Goal: Check status: Check status

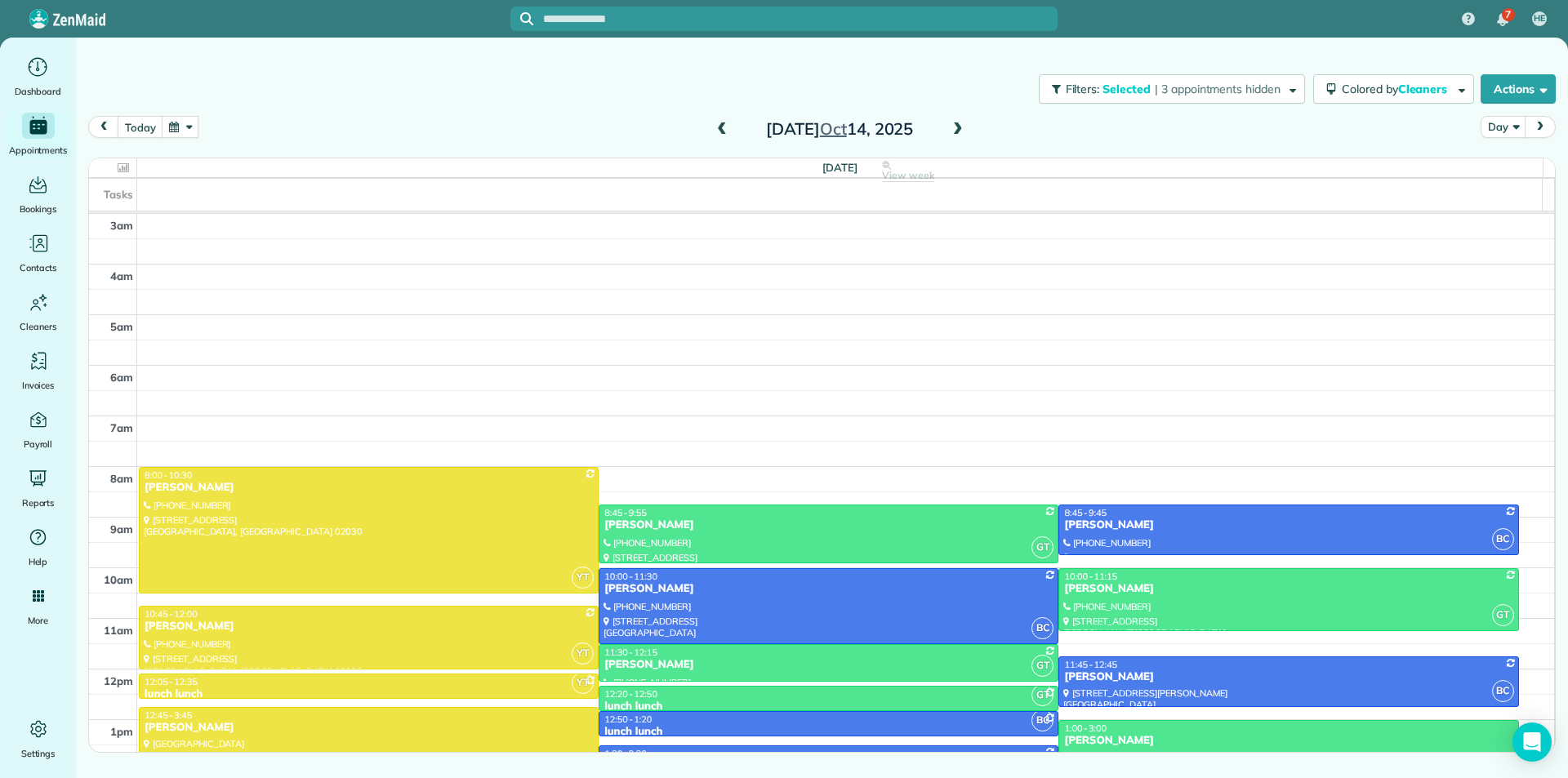
scroll to position [203, 0]
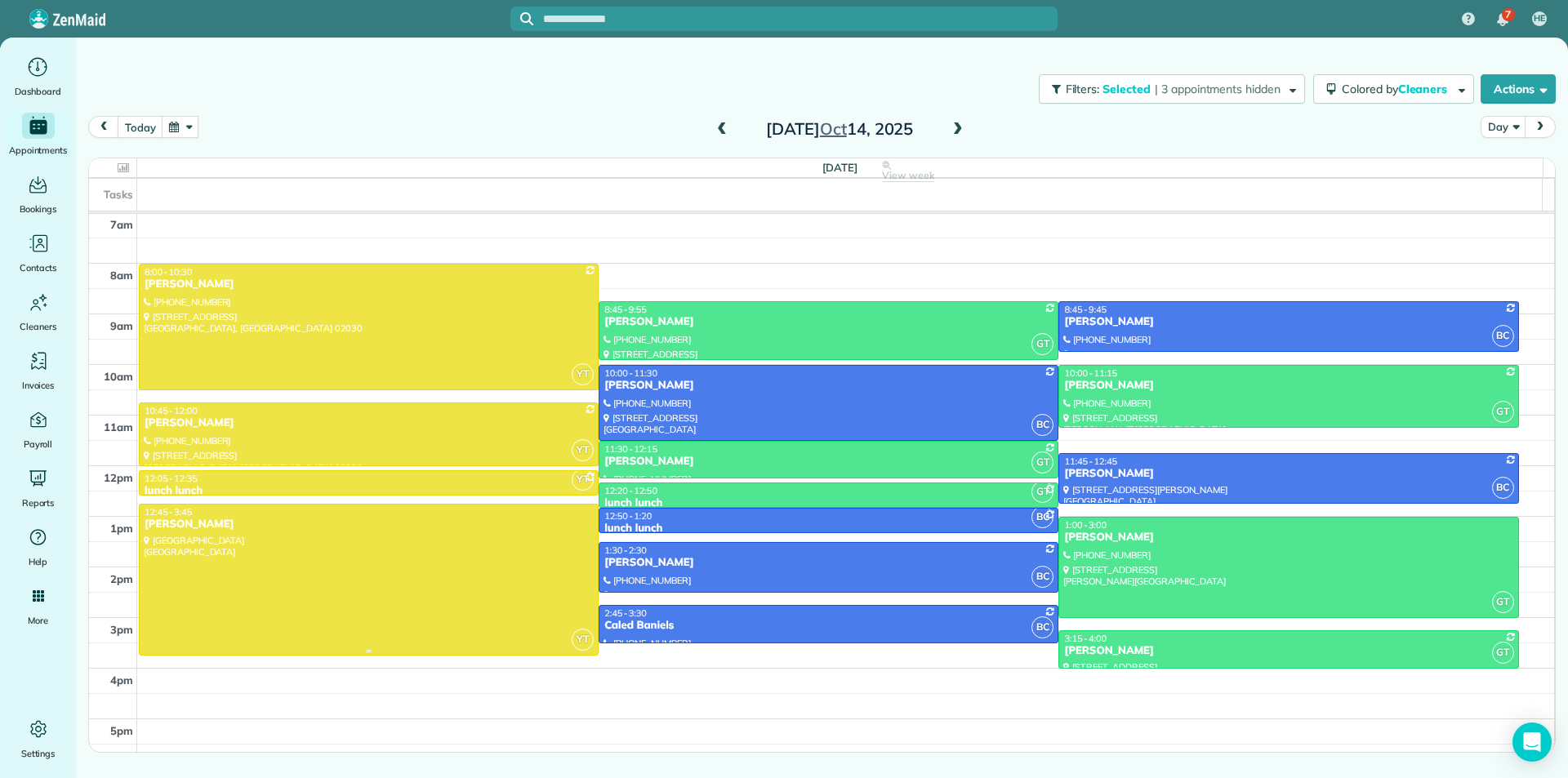
click at [468, 570] on div at bounding box center [369, 580] width 458 height 150
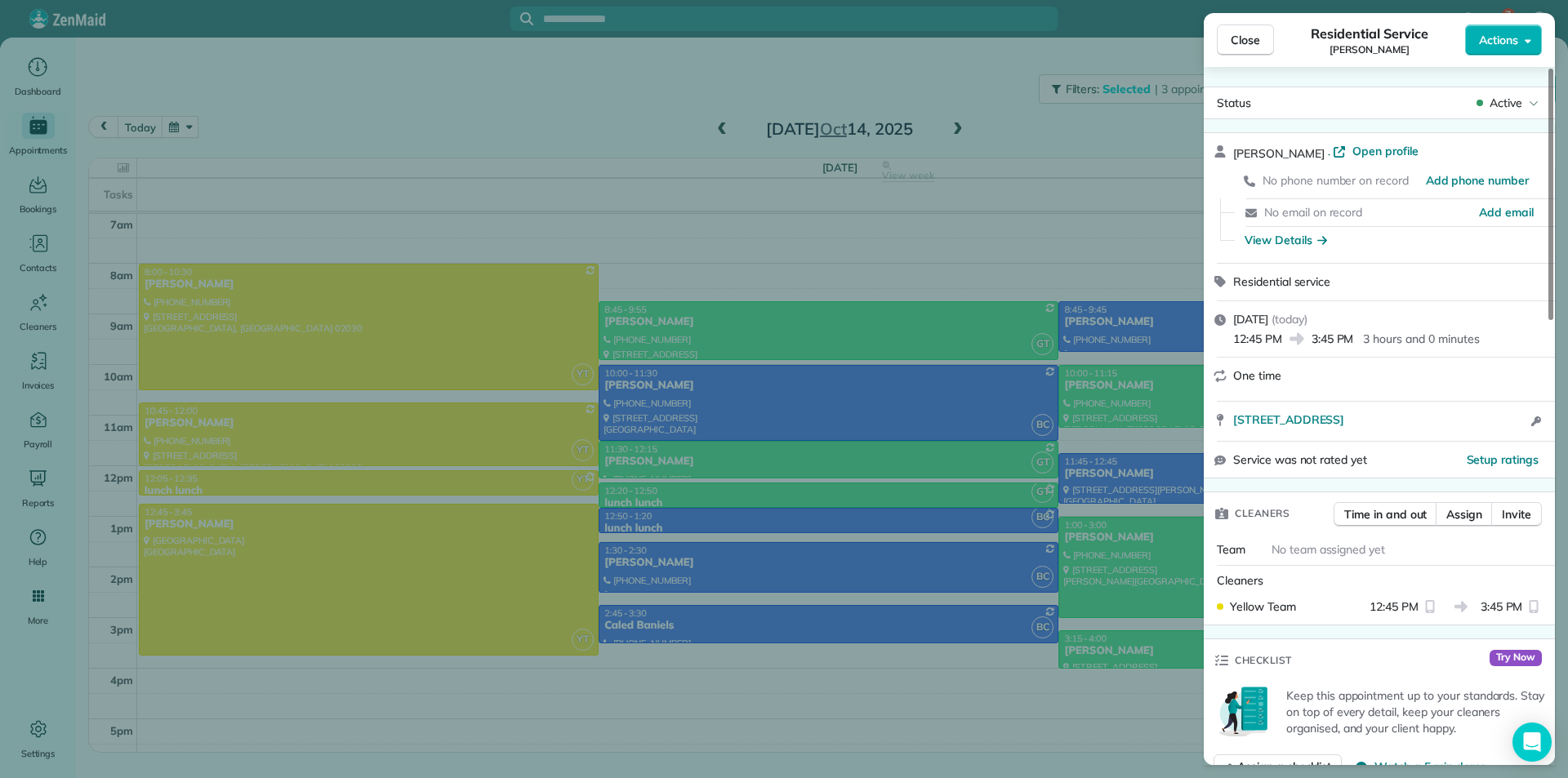
click at [411, 123] on div "Close Residential Service [PERSON_NAME] Actions Status Active [PERSON_NAME] · O…" at bounding box center [784, 389] width 1568 height 778
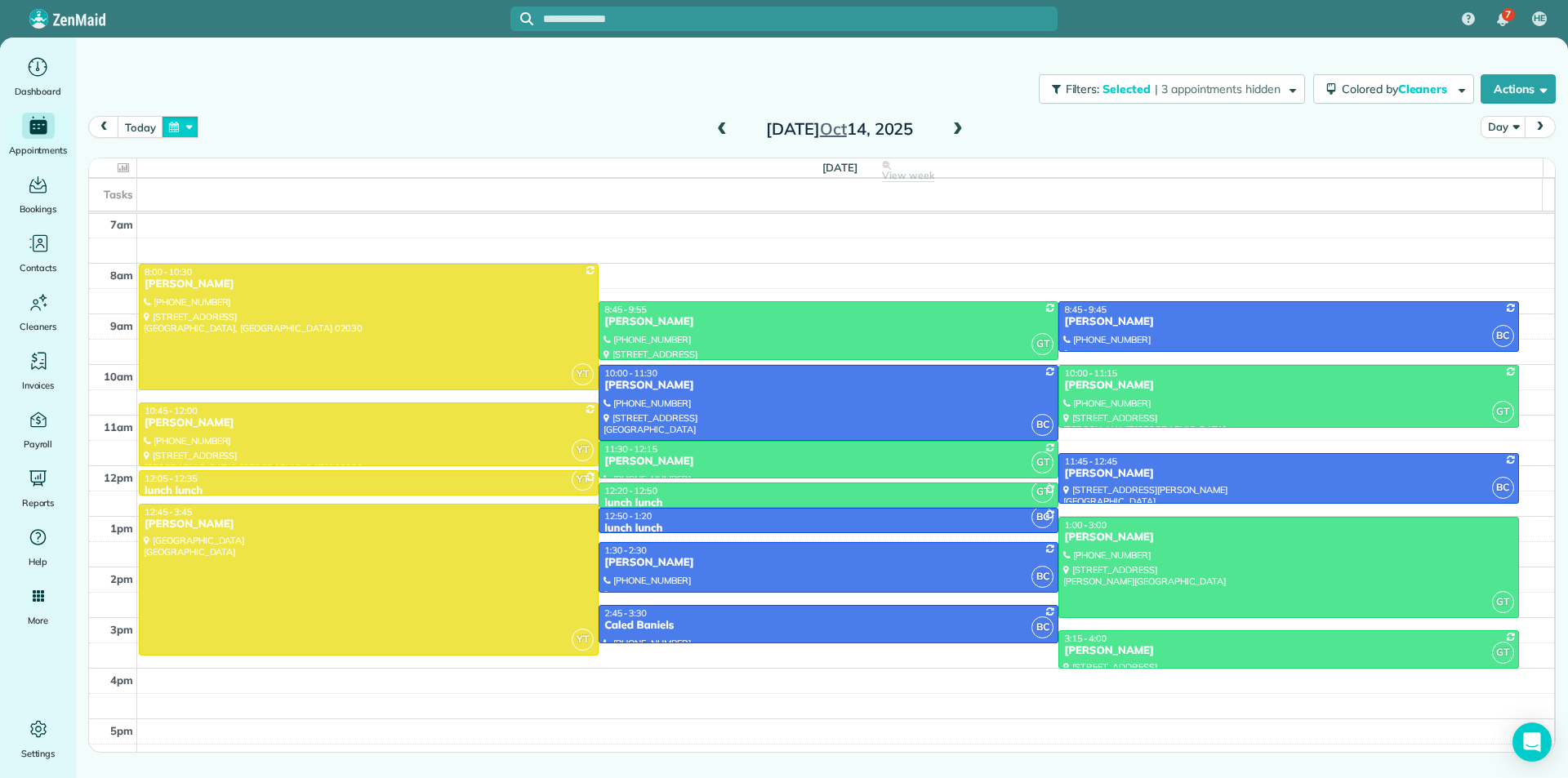
click at [186, 133] on button "button" at bounding box center [180, 126] width 37 height 22
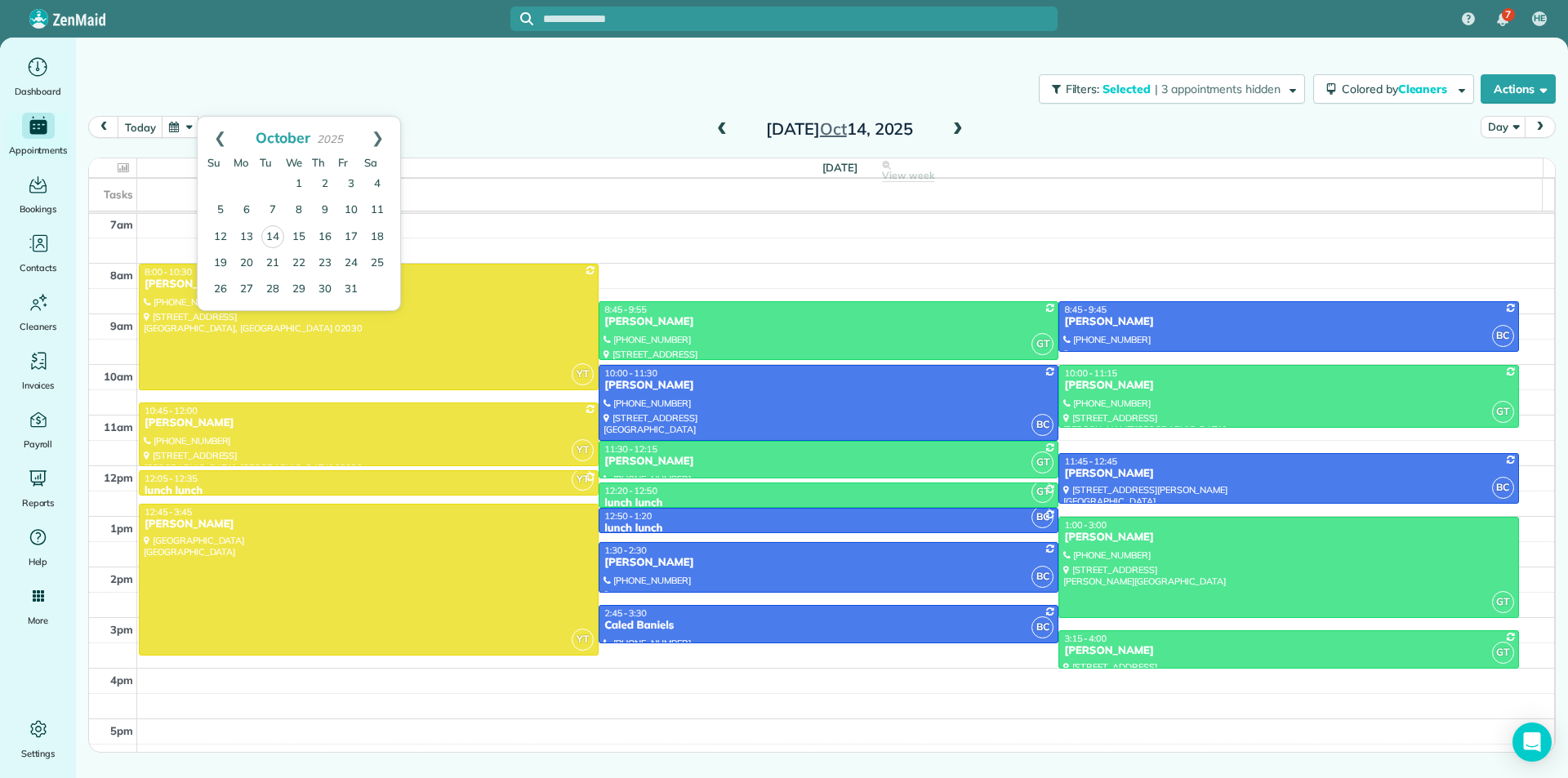
click at [556, 76] on div "Filters: Selected | 3 appointments hidden Colored by Cleaners Color by Cleaner …" at bounding box center [821, 89] width 1492 height 54
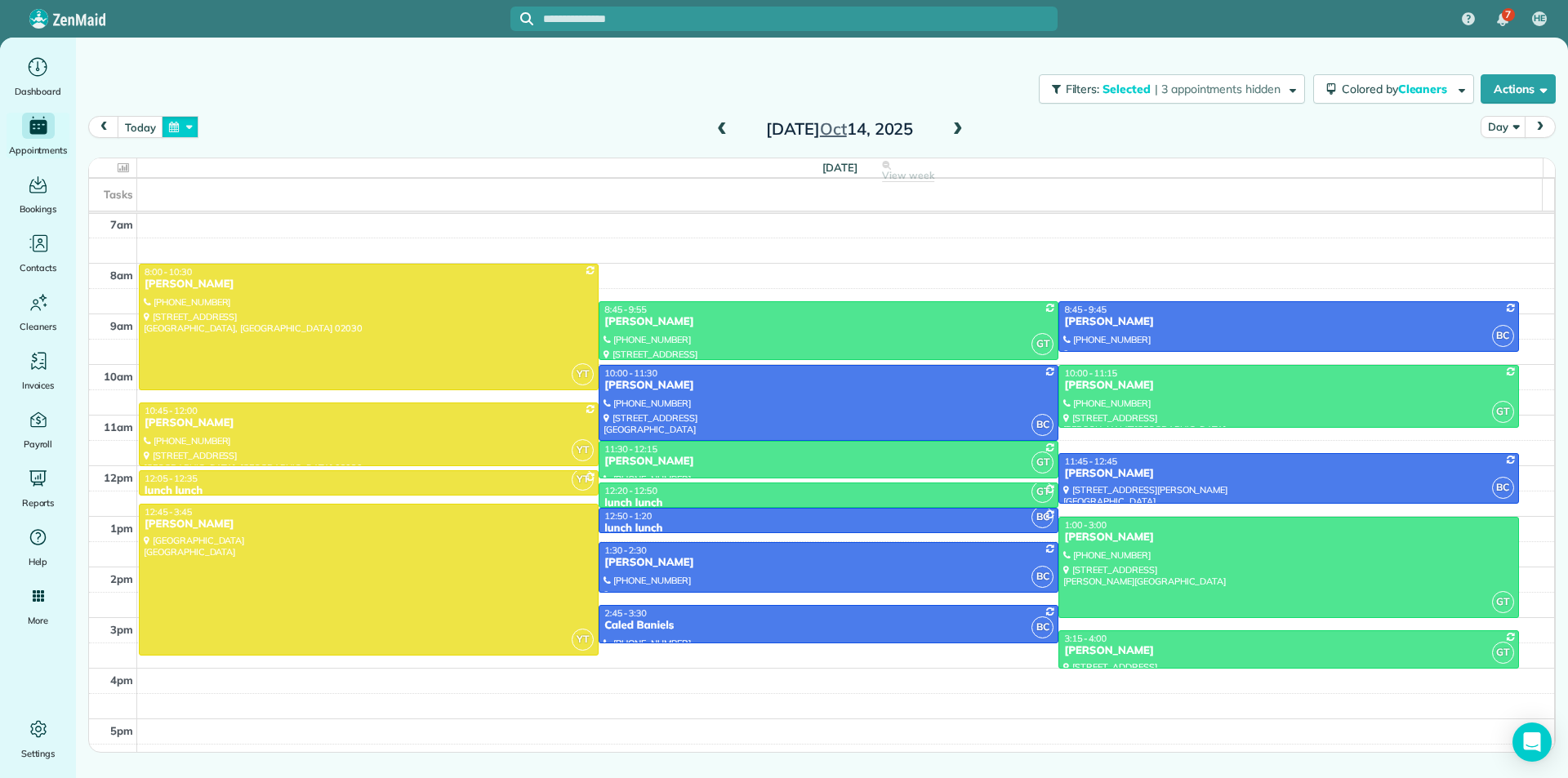
click at [196, 130] on button "button" at bounding box center [180, 126] width 37 height 22
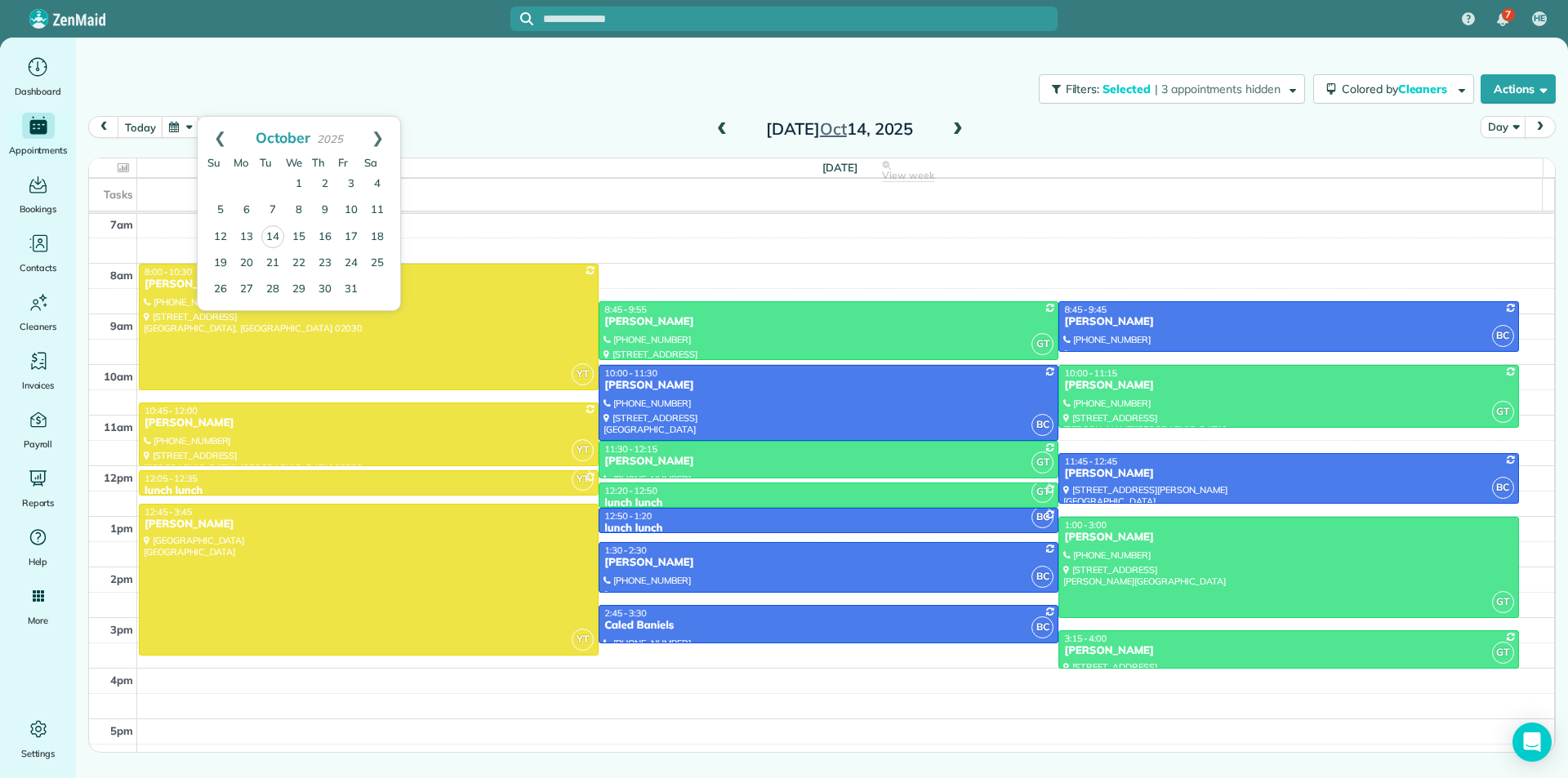
click at [559, 125] on div "[DATE] Day [DATE]" at bounding box center [821, 131] width 1467 height 31
